Goal: Task Accomplishment & Management: Manage account settings

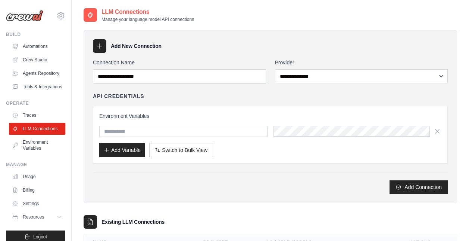
scroll to position [86, 0]
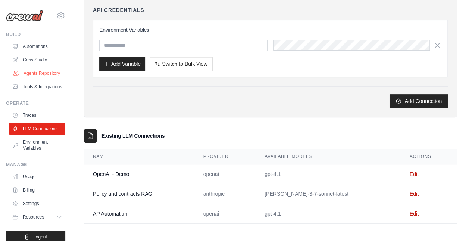
drag, startPoint x: 0, startPoint y: 0, endPoint x: 31, endPoint y: 76, distance: 81.9
click at [31, 76] on link "Agents Repository" at bounding box center [38, 73] width 56 height 12
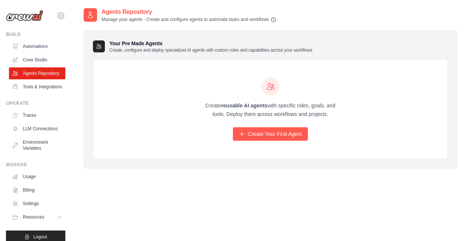
click at [238, 21] on p "Manage your agents - Create and configure agents to automate tasks and workflows" at bounding box center [189, 19] width 175 height 6
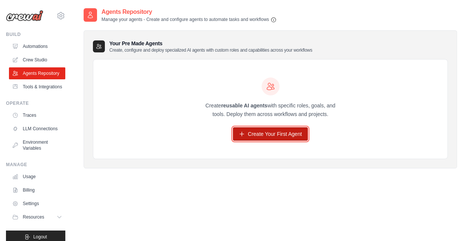
click at [282, 134] on link "Create Your First Agent" at bounding box center [270, 133] width 75 height 13
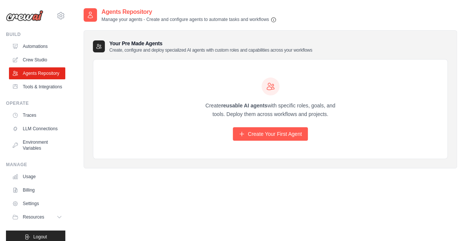
click at [123, 46] on h3 "Your Pre Made Agents Create, configure and deploy specialized AI agents with cu…" at bounding box center [210, 46] width 203 height 13
click at [318, 20] on div "Agents Repository Manage your agents - Create and configure agents to automate …" at bounding box center [271, 14] width 374 height 15
click at [34, 61] on link "Crew Studio" at bounding box center [38, 60] width 56 height 12
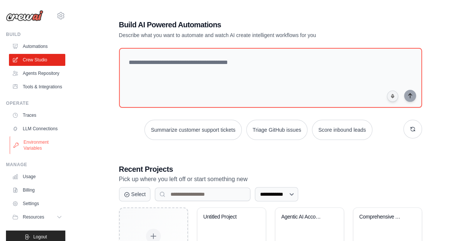
scroll to position [26, 0]
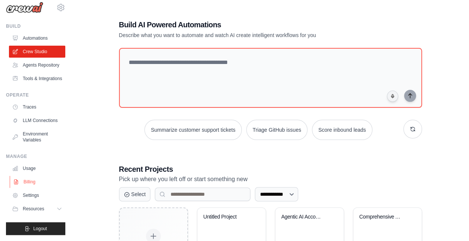
click at [31, 184] on link "Billing" at bounding box center [38, 182] width 56 height 12
